Goal: Task Accomplishment & Management: Complete application form

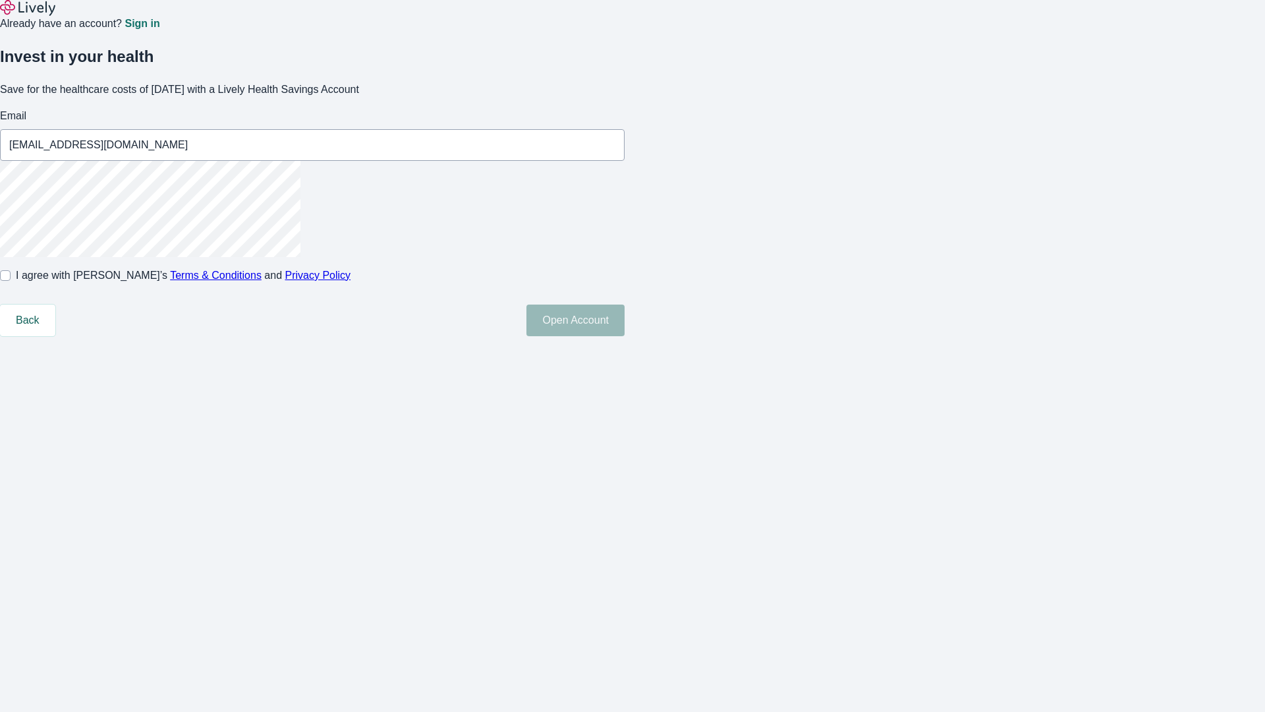
click at [11, 281] on input "I agree with Lively’s Terms & Conditions and Privacy Policy" at bounding box center [5, 275] width 11 height 11
checkbox input "true"
click at [625, 336] on button "Open Account" at bounding box center [575, 320] width 98 height 32
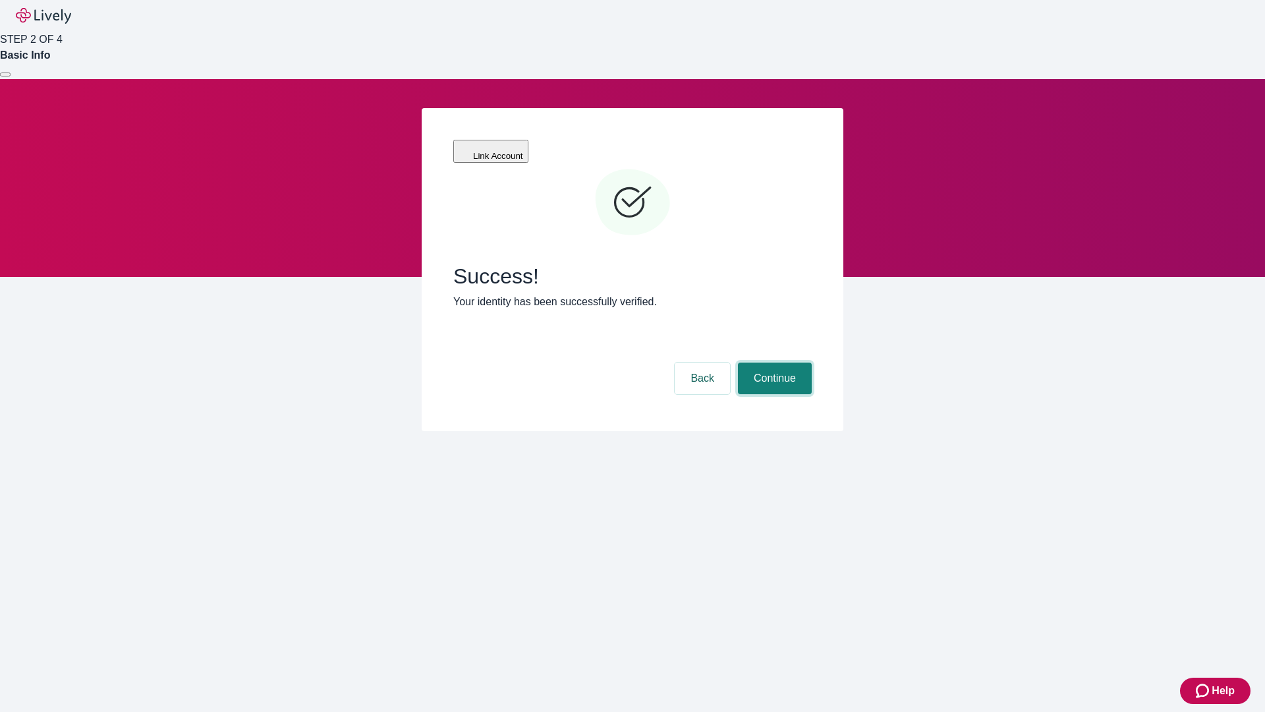
click at [773, 362] on button "Continue" at bounding box center [775, 378] width 74 height 32
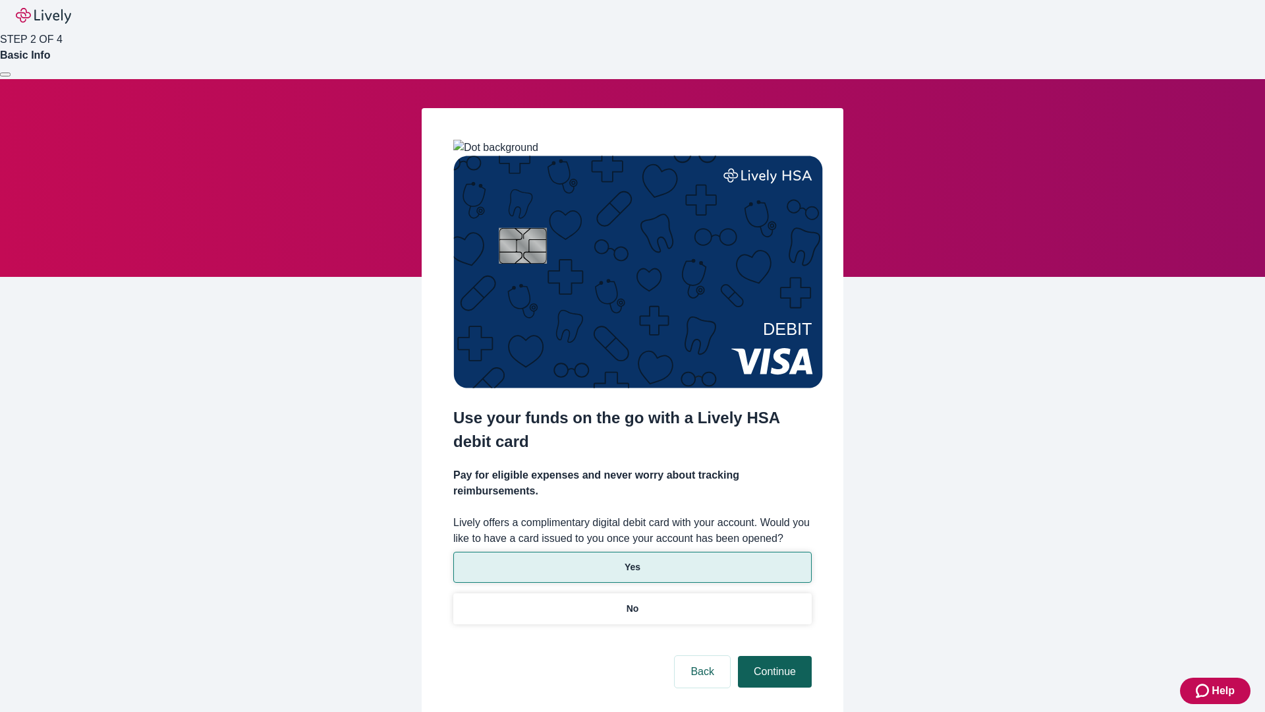
click at [632, 560] on p "Yes" at bounding box center [633, 567] width 16 height 14
click at [773, 656] on button "Continue" at bounding box center [775, 672] width 74 height 32
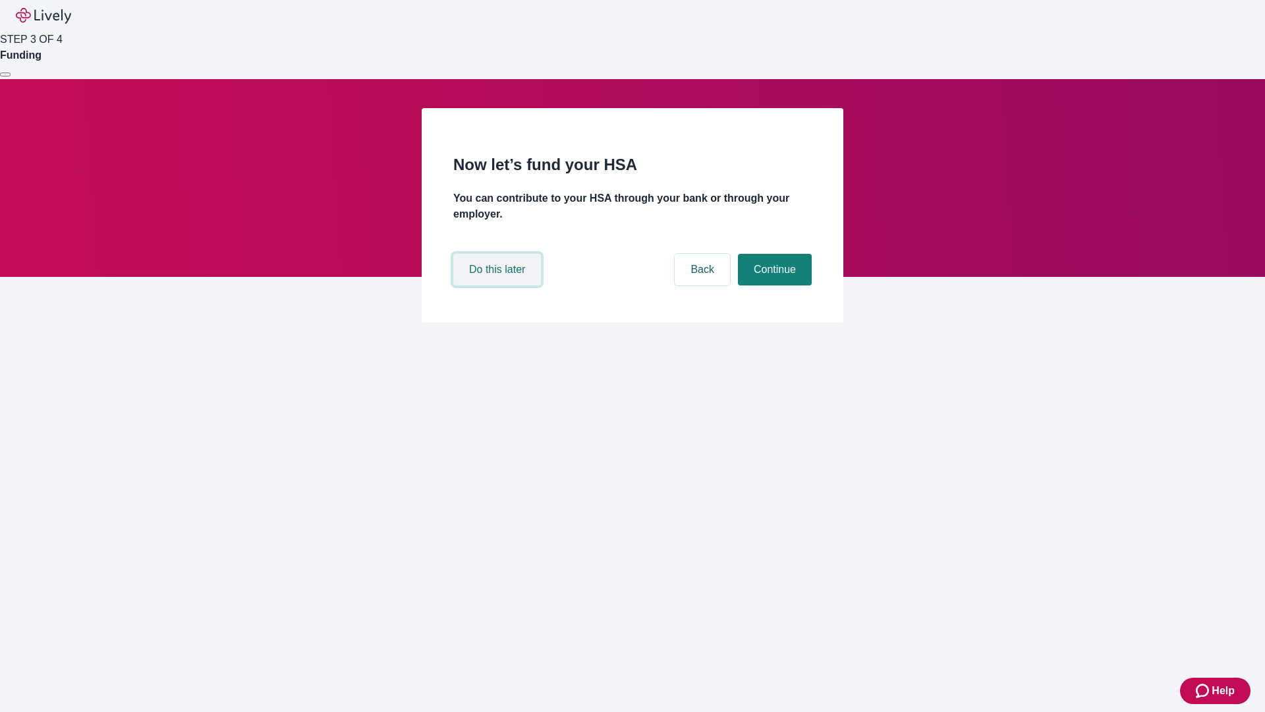
click at [499, 285] on button "Do this later" at bounding box center [497, 270] width 88 height 32
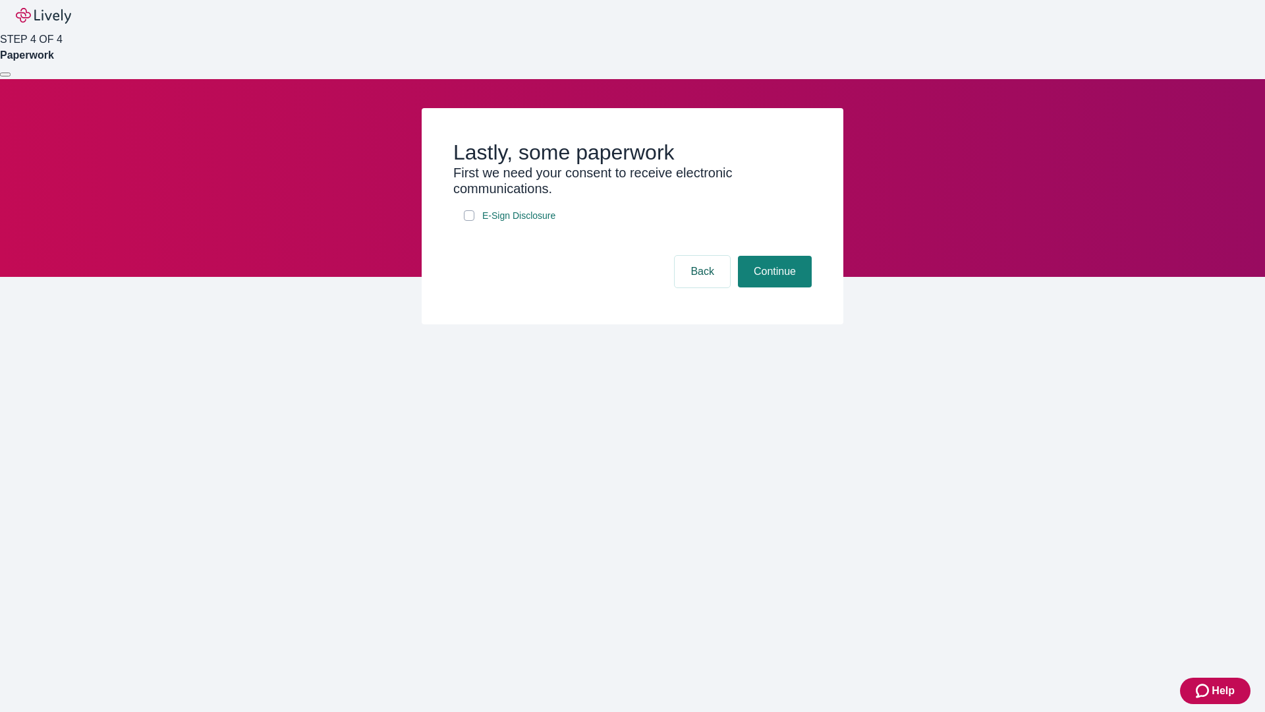
click at [469, 221] on input "E-Sign Disclosure" at bounding box center [469, 215] width 11 height 11
checkbox input "true"
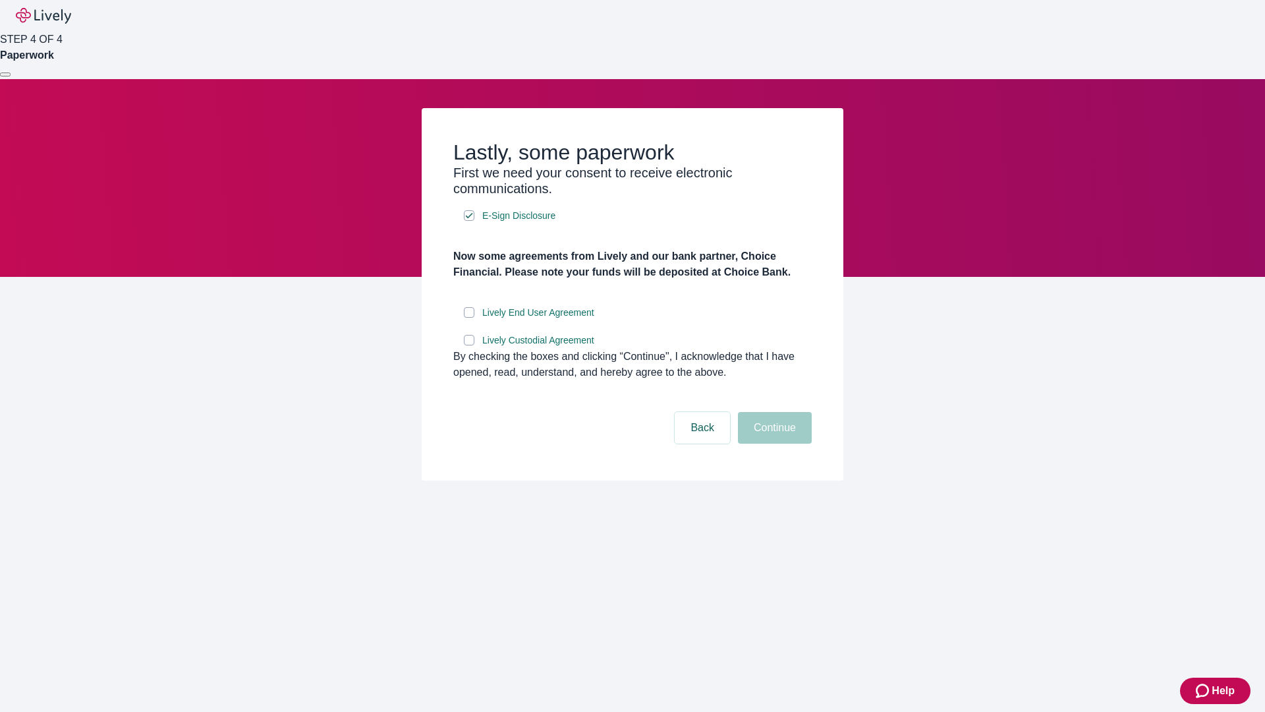
click at [469, 318] on input "Lively End User Agreement" at bounding box center [469, 312] width 11 height 11
checkbox input "true"
click at [469, 345] on input "Lively Custodial Agreement" at bounding box center [469, 340] width 11 height 11
checkbox input "true"
click at [773, 443] on button "Continue" at bounding box center [775, 428] width 74 height 32
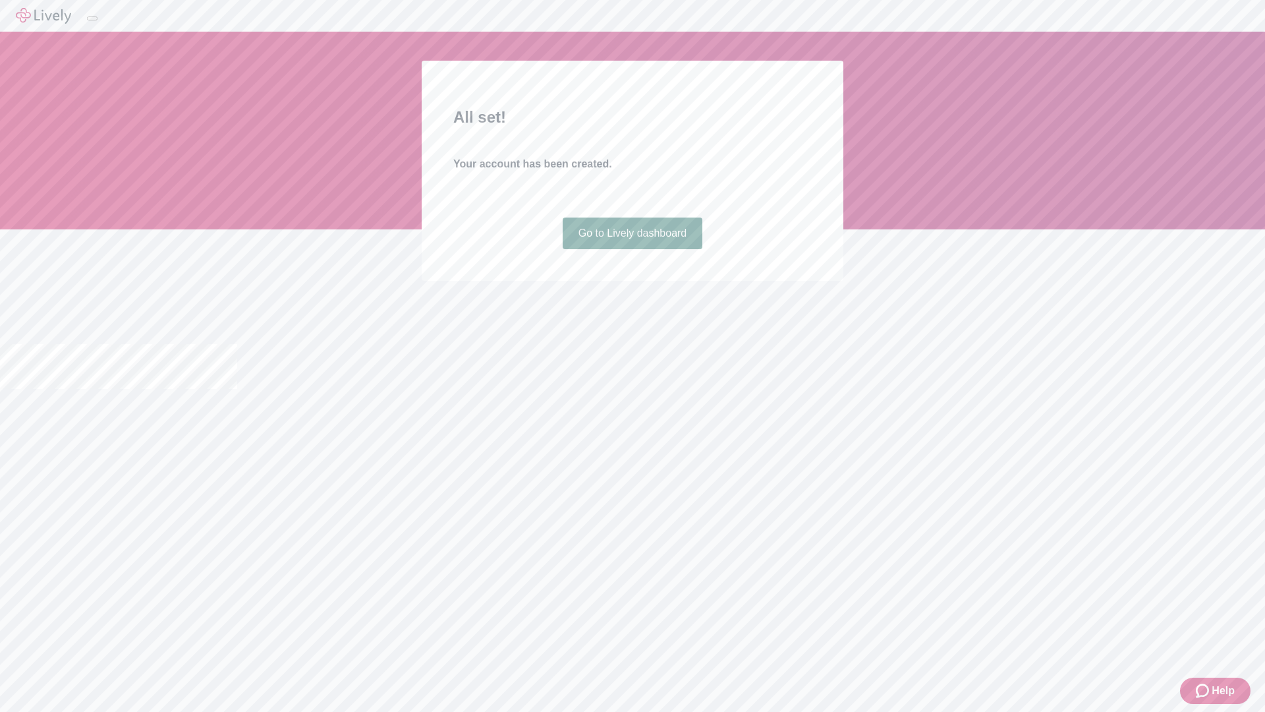
click at [632, 249] on link "Go to Lively dashboard" at bounding box center [633, 233] width 140 height 32
